Goal: Task Accomplishment & Management: Complete application form

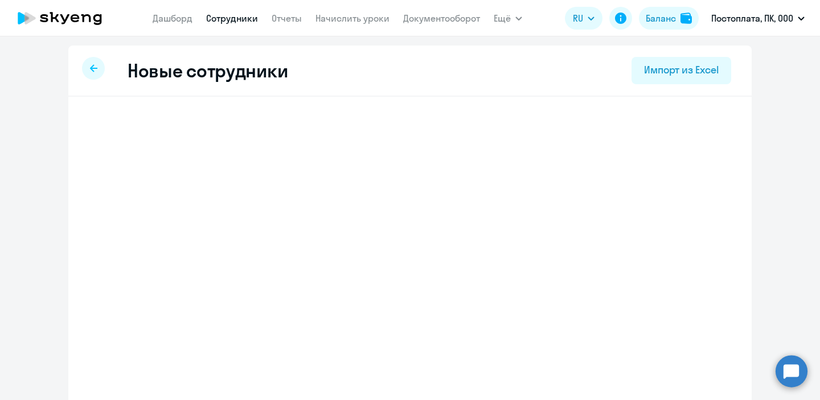
select select "english_adult_not_native_speaker"
select select "3"
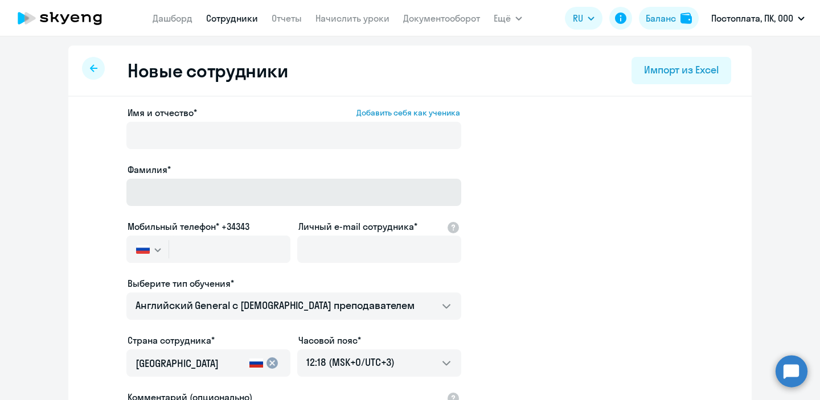
scroll to position [32, 0]
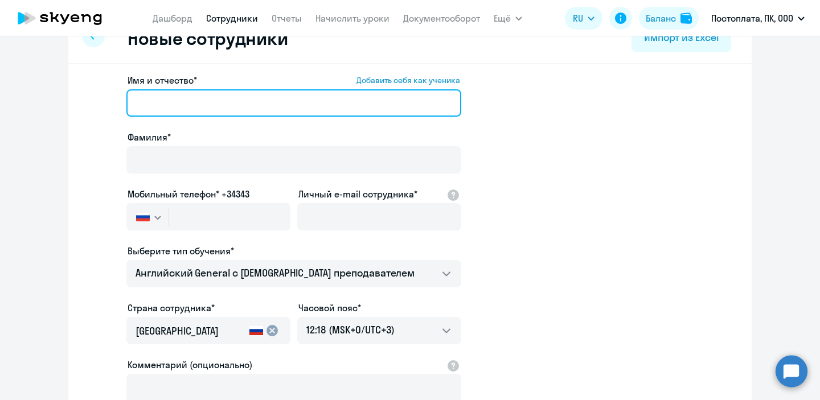
click at [217, 103] on input "Имя и отчество* Добавить себя как ученика" at bounding box center [293, 102] width 335 height 27
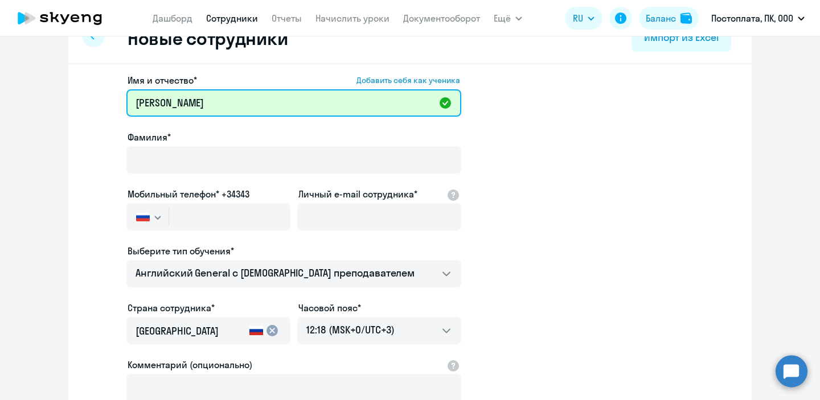
drag, startPoint x: 247, startPoint y: 104, endPoint x: 178, endPoint y: 108, distance: 69.0
click at [178, 108] on input "[PERSON_NAME]" at bounding box center [293, 102] width 335 height 27
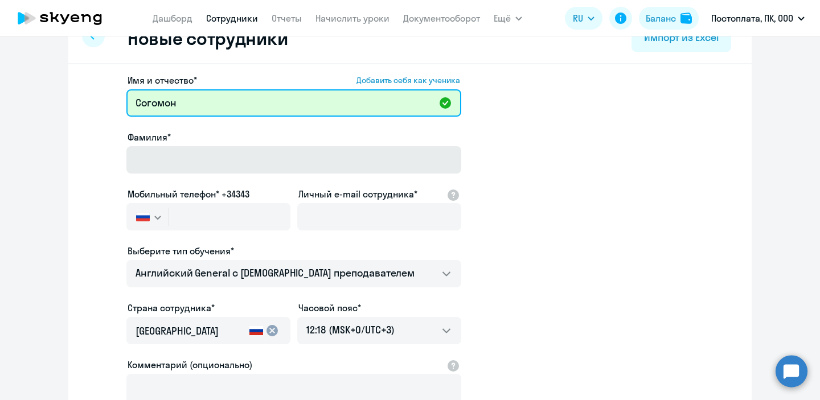
type input "Согомон"
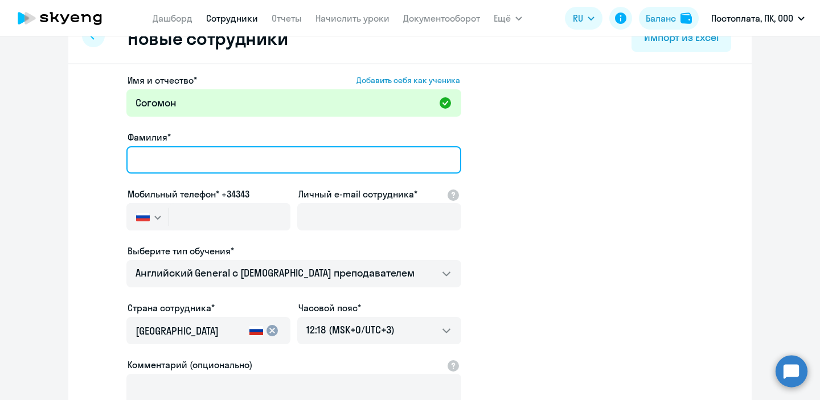
click at [172, 158] on input "Фамилия*" at bounding box center [293, 159] width 335 height 27
paste input "[PERSON_NAME]"
type input "[PERSON_NAME]"
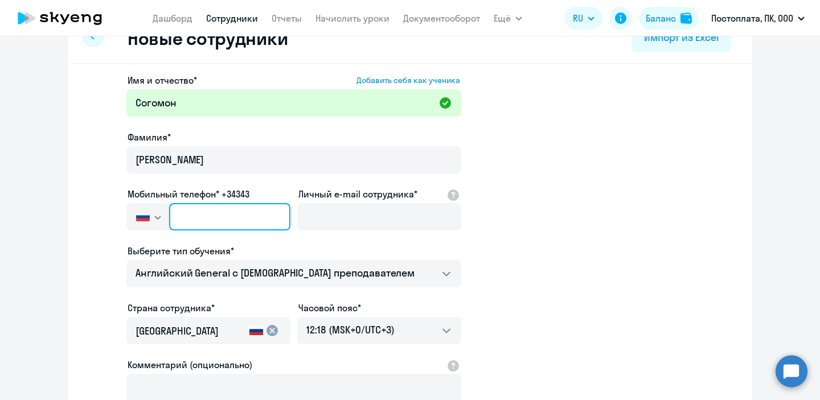
click at [193, 217] on input "text" at bounding box center [229, 216] width 121 height 27
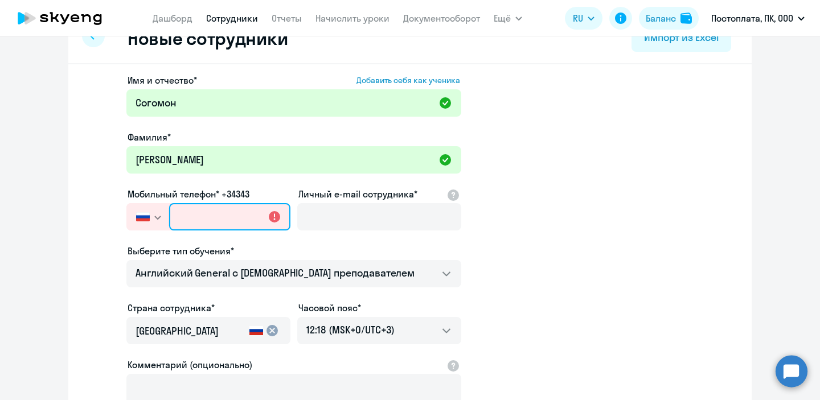
paste input "[PHONE_NUMBER]"
type input "[PHONE_NUMBER]"
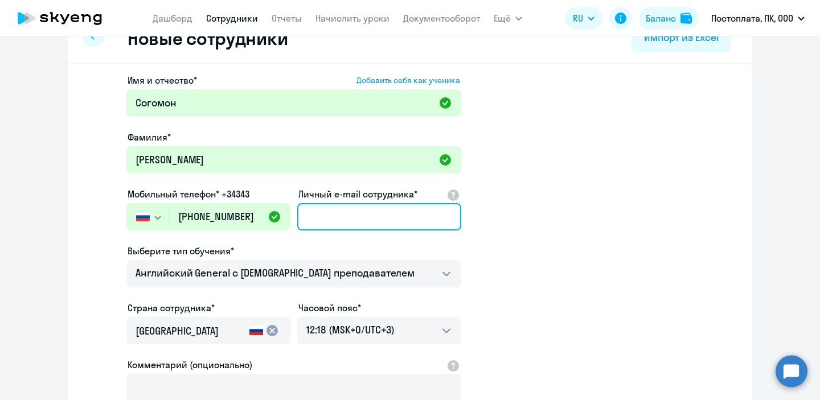
click at [346, 220] on input "Личный e-mail сотрудника*" at bounding box center [379, 216] width 164 height 27
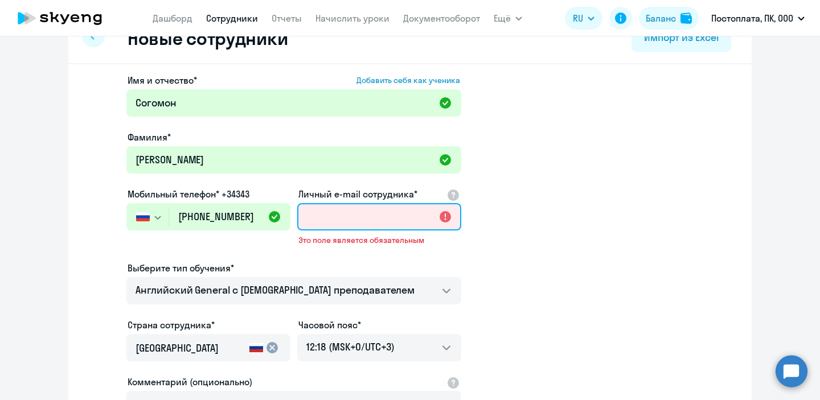
paste input "[EMAIL_ADDRESS][DOMAIN_NAME]"
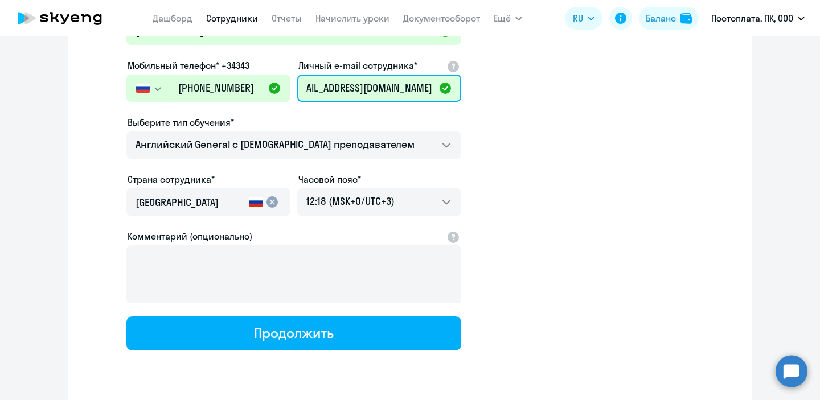
scroll to position [196, 0]
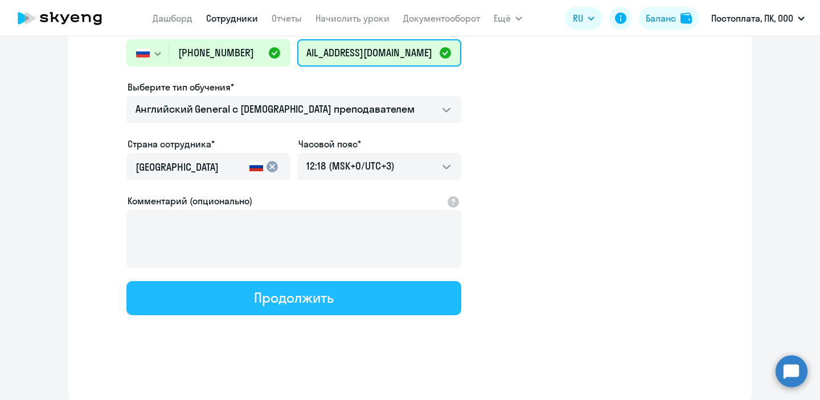
type input "[EMAIL_ADDRESS][DOMAIN_NAME]"
click at [249, 302] on button "Продолжить" at bounding box center [293, 298] width 335 height 34
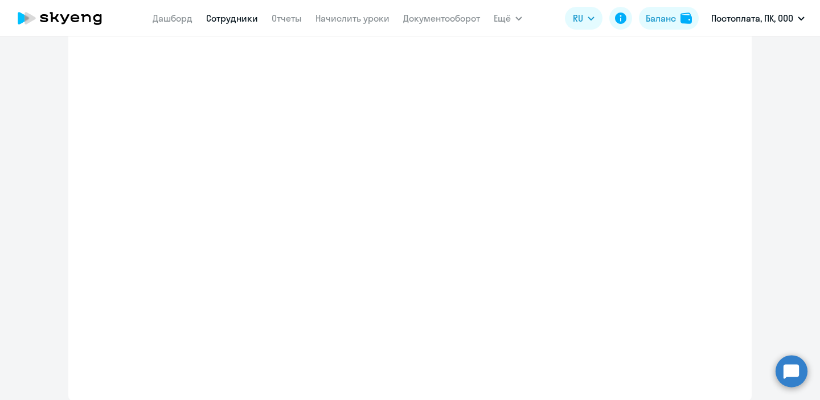
scroll to position [0, 0]
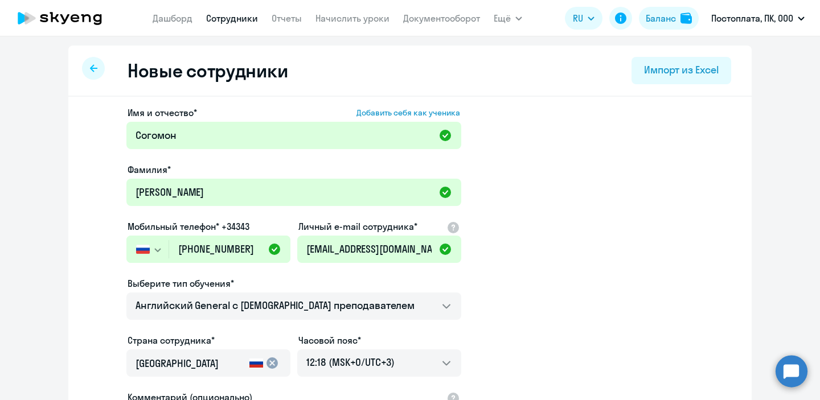
select select "english_adult_not_native_speaker"
select select "3"
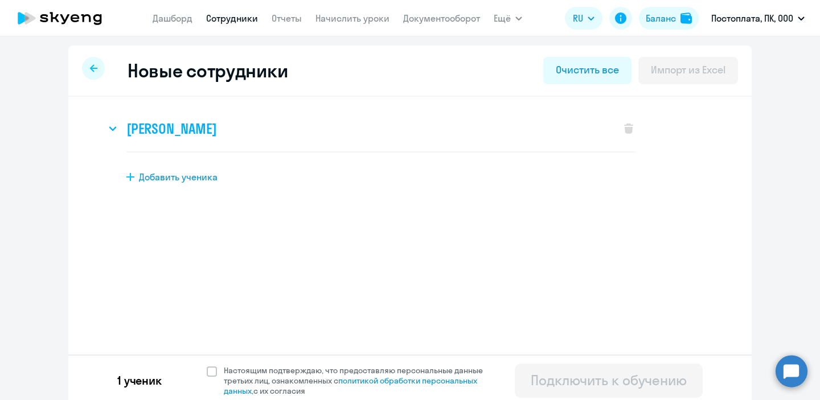
click at [198, 126] on h3 "[PERSON_NAME]" at bounding box center [171, 129] width 90 height 18
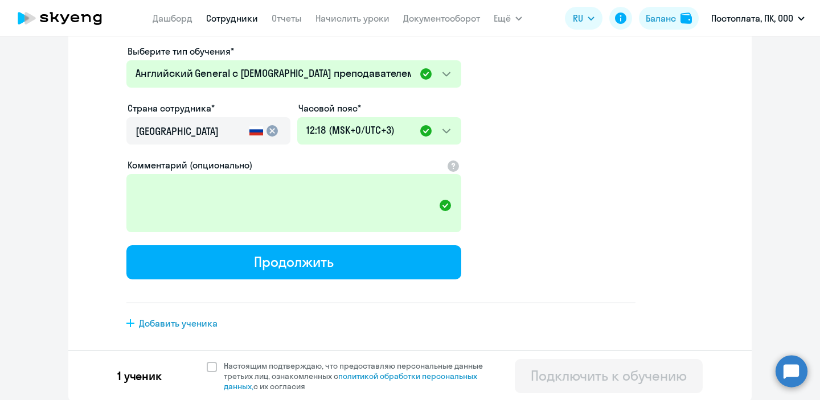
scroll to position [284, 0]
click at [212, 370] on span at bounding box center [212, 366] width 10 height 10
click at [207, 360] on input "Настоящим подтверждаю, что предоставляю персональные данные третьих лиц, ознако…" at bounding box center [206, 360] width 1 height 1
checkbox input "true"
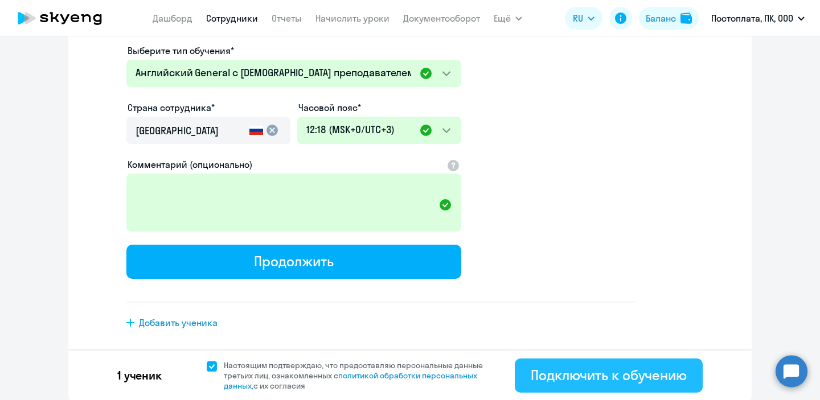
click at [615, 378] on div "Подключить к обучению" at bounding box center [608, 375] width 156 height 18
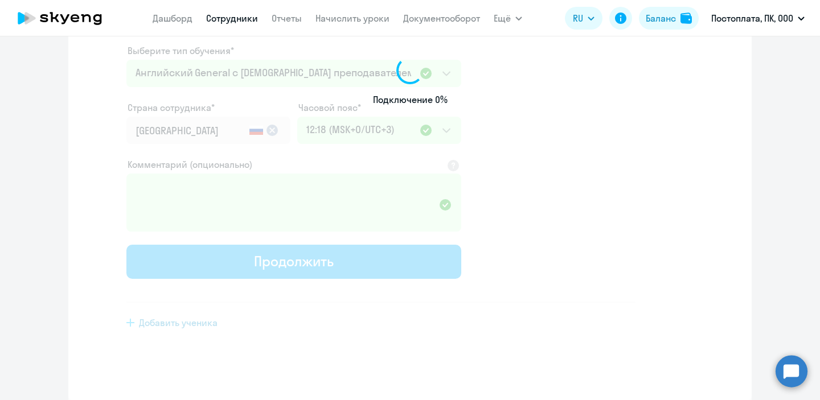
select select "english_adult_not_native_speaker"
select select "3"
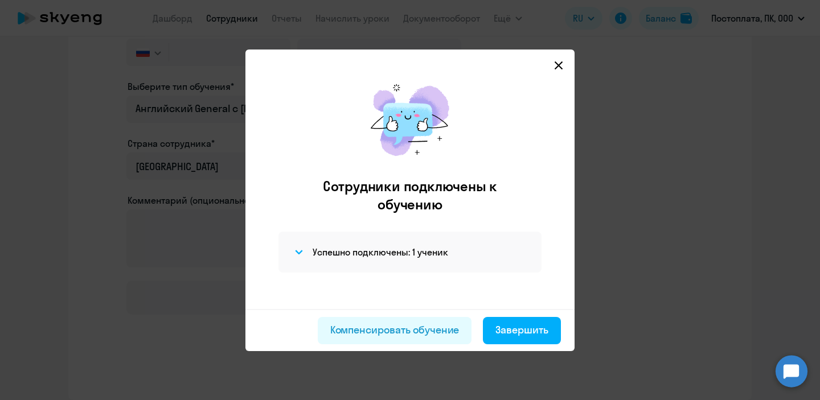
scroll to position [196, 0]
click at [561, 69] on icon at bounding box center [558, 65] width 9 height 9
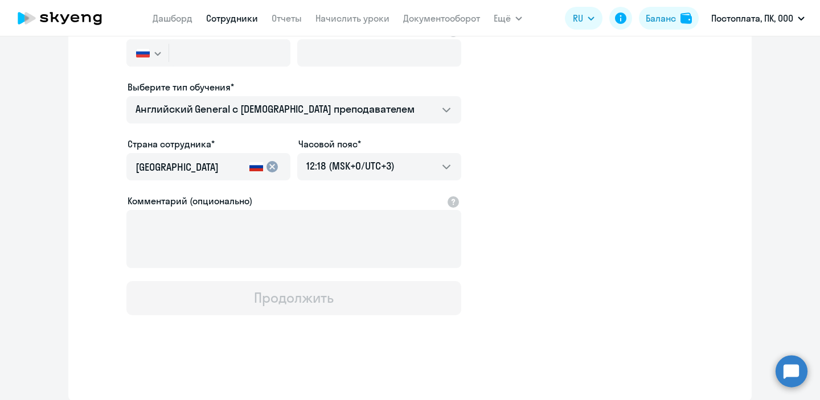
scroll to position [0, 0]
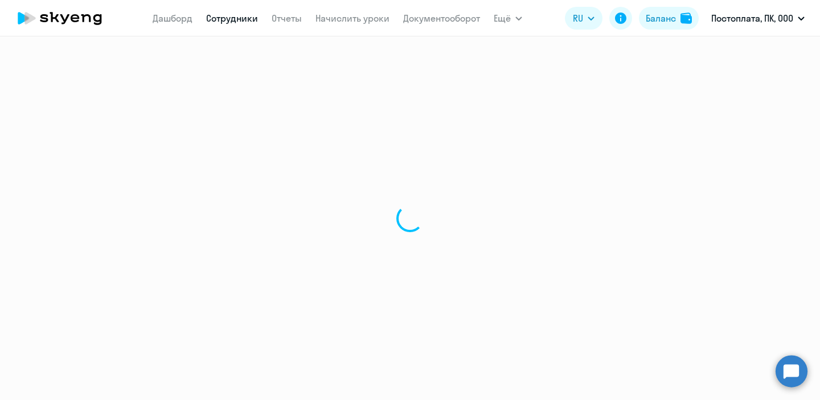
select select "30"
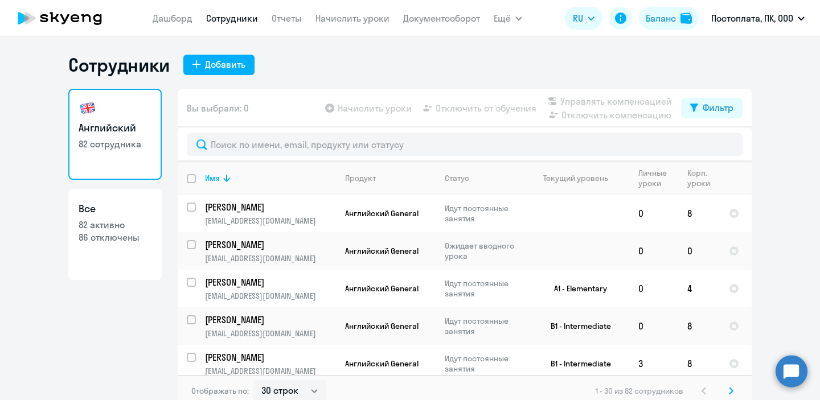
click at [354, 26] on nav "[PERSON_NAME] Отчеты Начислить уроки Документооборот" at bounding box center [316, 18] width 327 height 23
click at [353, 23] on link "Начислить уроки" at bounding box center [352, 18] width 74 height 11
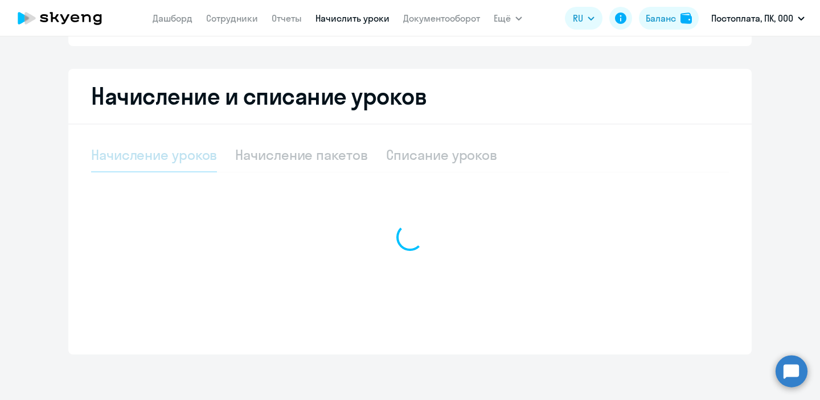
select select "10"
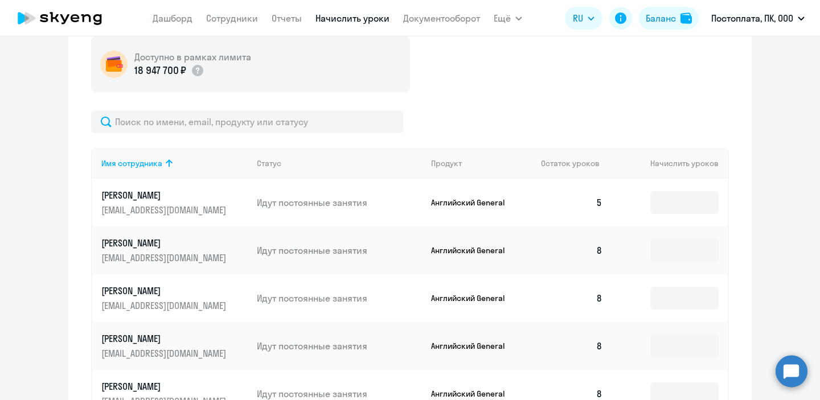
scroll to position [375, 0]
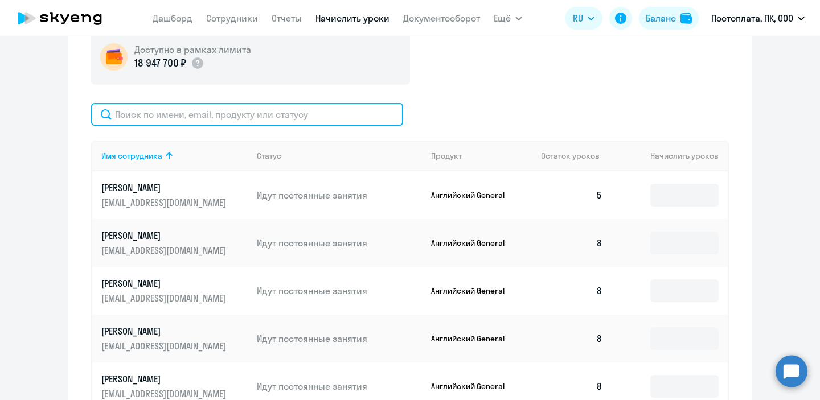
click at [228, 116] on input "text" at bounding box center [247, 114] width 312 height 23
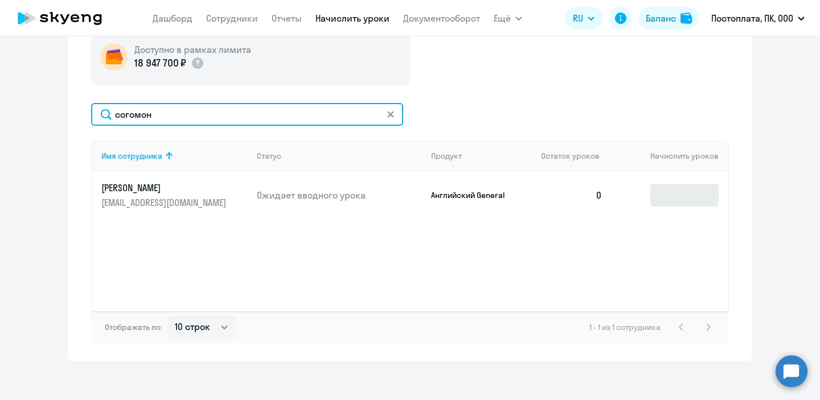
type input "согомон"
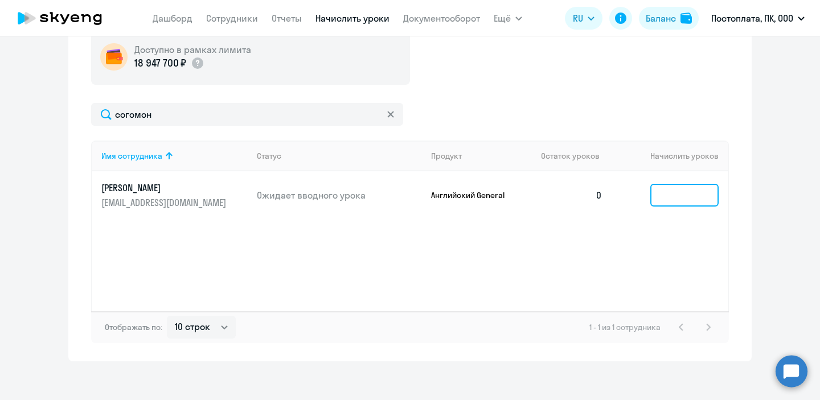
click at [693, 199] on input at bounding box center [684, 195] width 68 height 23
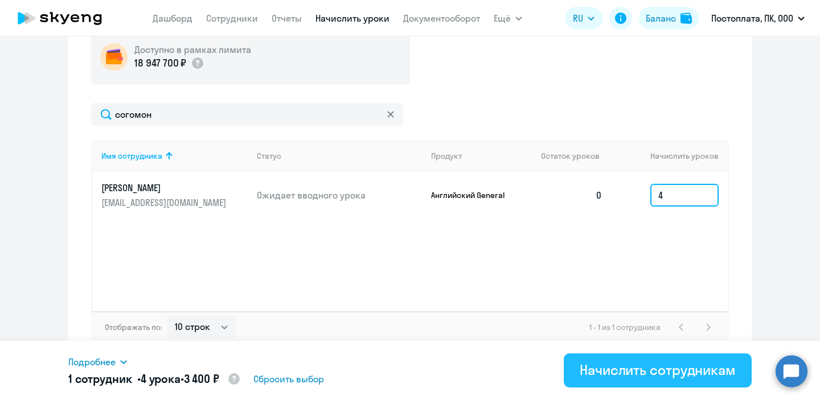
type input "4"
click at [645, 371] on div "Начислить сотрудникам" at bounding box center [657, 370] width 156 height 18
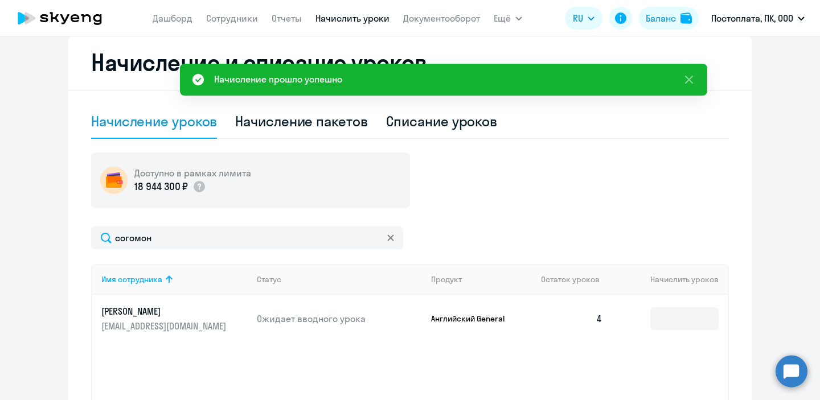
scroll to position [261, 0]
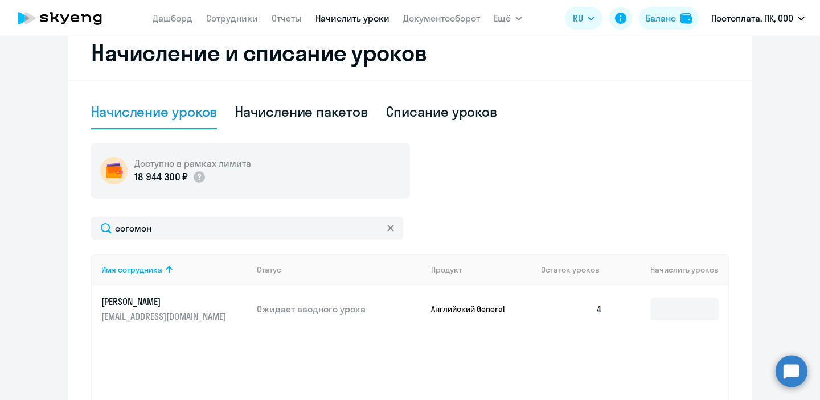
click at [231, 314] on link "[PERSON_NAME] [EMAIL_ADDRESS][DOMAIN_NAME]" at bounding box center [174, 308] width 146 height 27
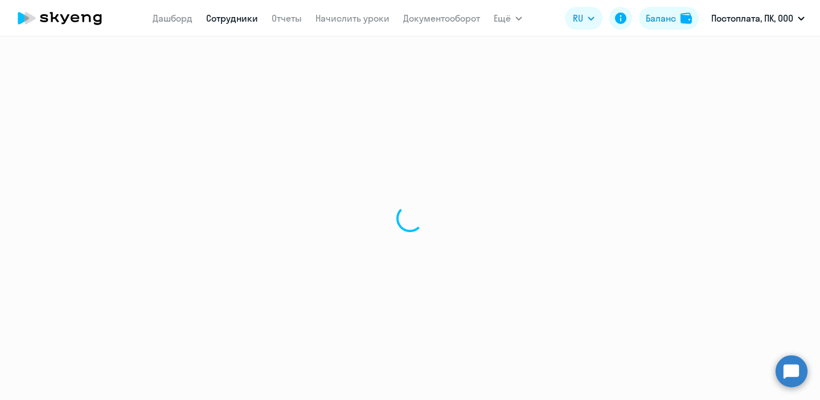
select select "english"
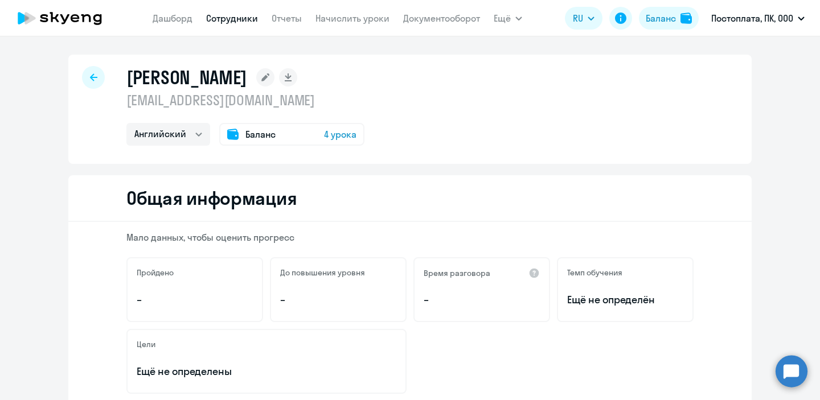
click at [300, 133] on div "Баланс 4 урока" at bounding box center [291, 134] width 145 height 23
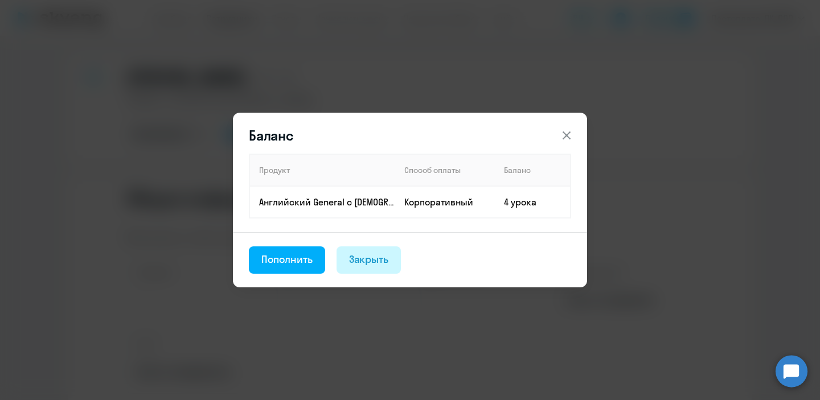
click at [373, 262] on div "Закрыть" at bounding box center [369, 259] width 40 height 15
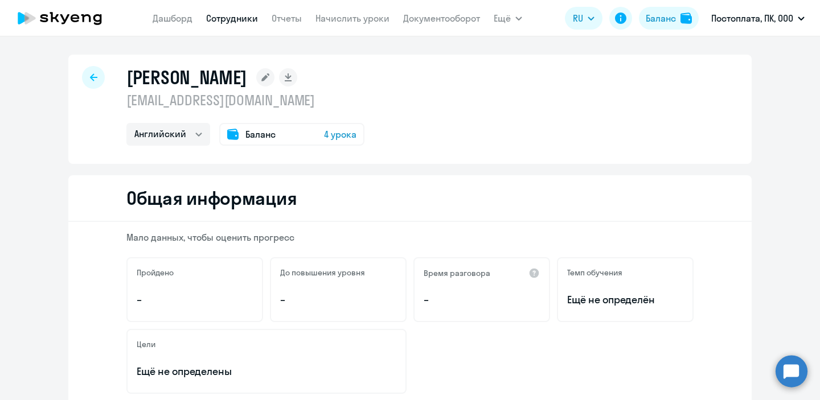
click at [94, 74] on icon at bounding box center [93, 77] width 7 height 8
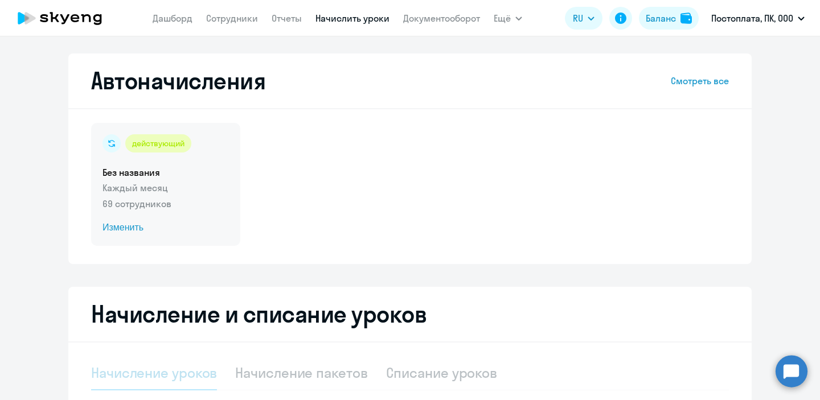
select select "10"
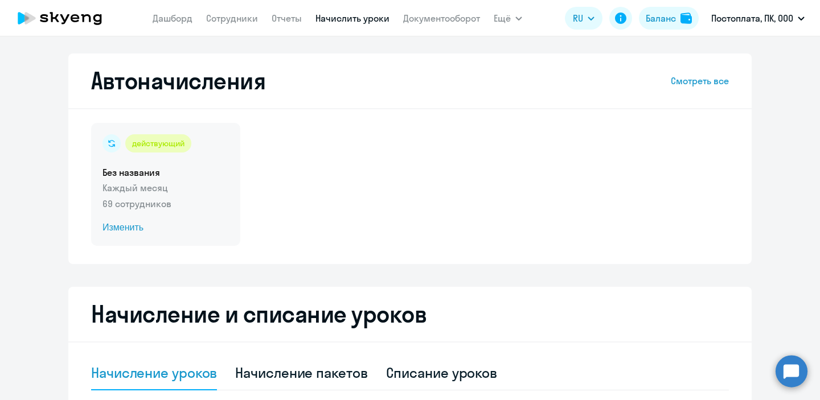
click at [143, 178] on h5 "Без названия" at bounding box center [165, 172] width 126 height 13
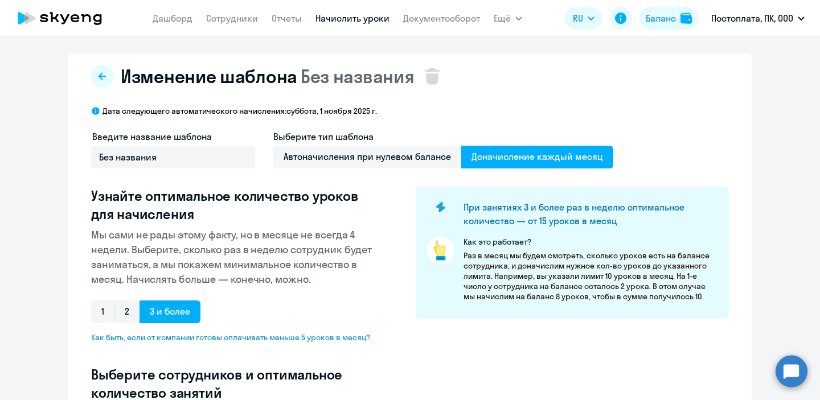
select select "10"
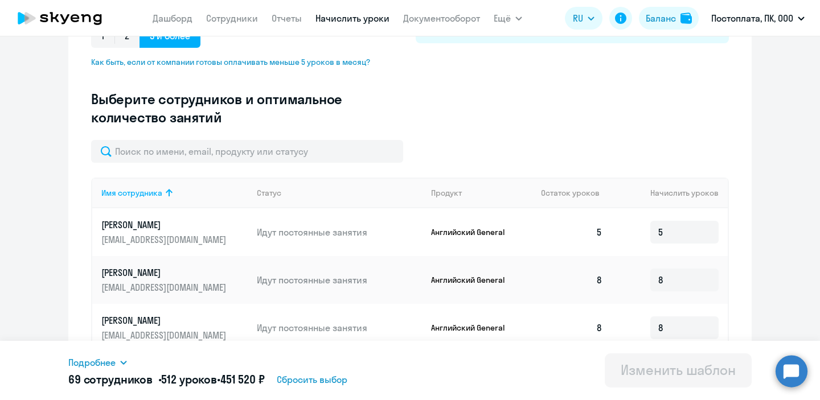
scroll to position [288, 0]
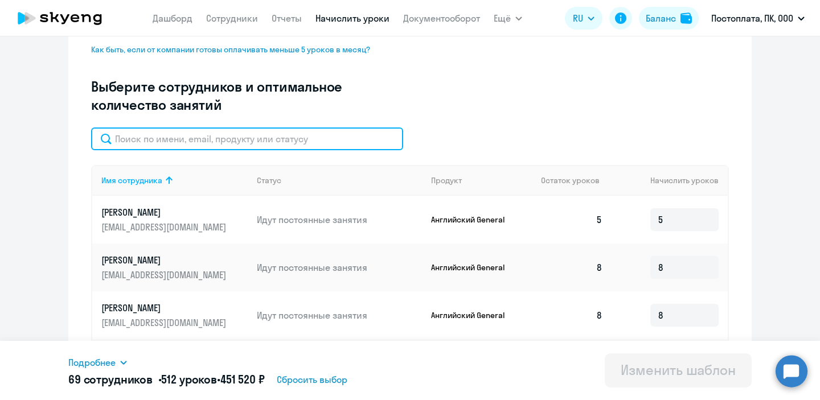
click at [213, 143] on input "text" at bounding box center [247, 138] width 312 height 23
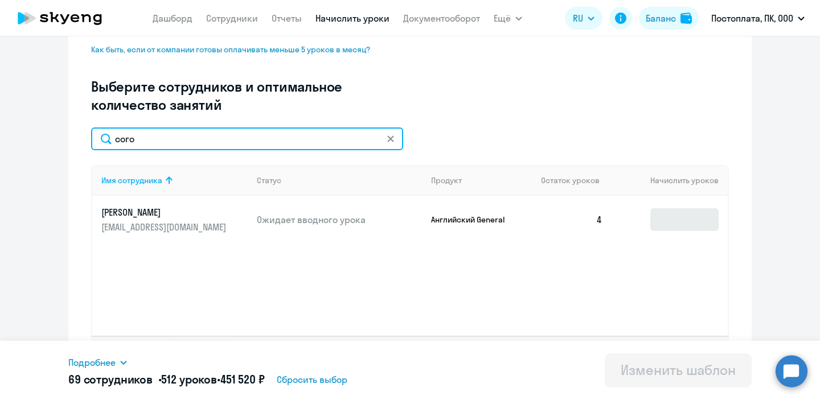
type input "сого"
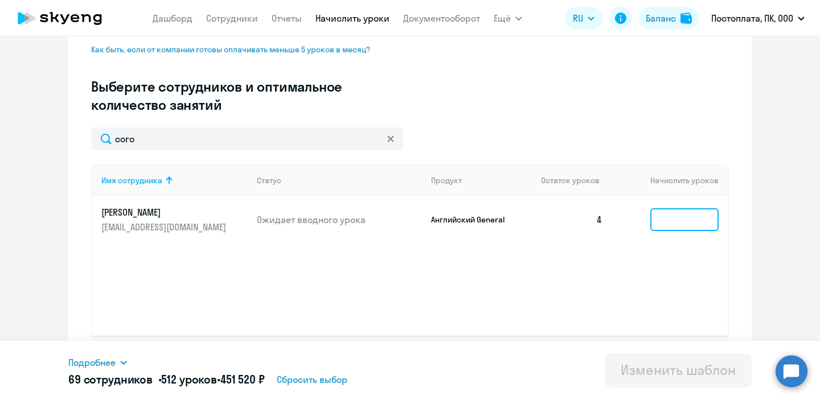
click at [683, 219] on input at bounding box center [684, 219] width 68 height 23
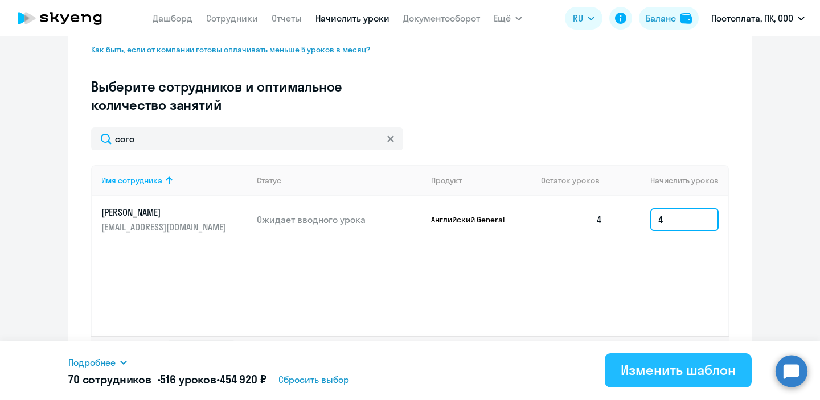
type input "4"
click at [647, 366] on div "Изменить шаблон" at bounding box center [677, 370] width 115 height 18
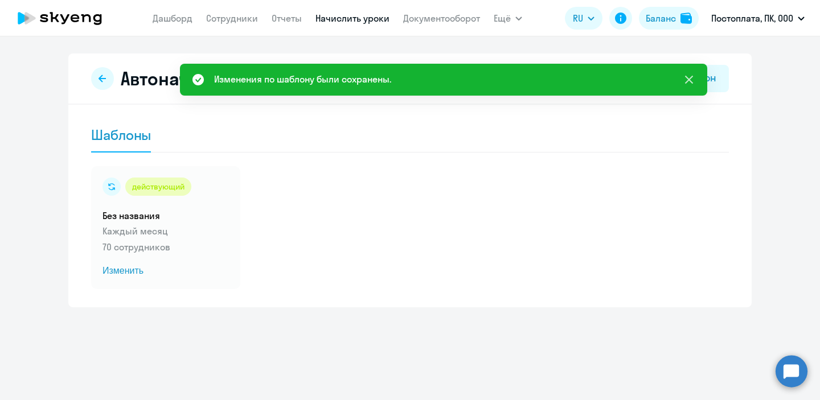
click at [685, 75] on icon at bounding box center [689, 80] width 14 height 14
